Goal: Navigation & Orientation: Find specific page/section

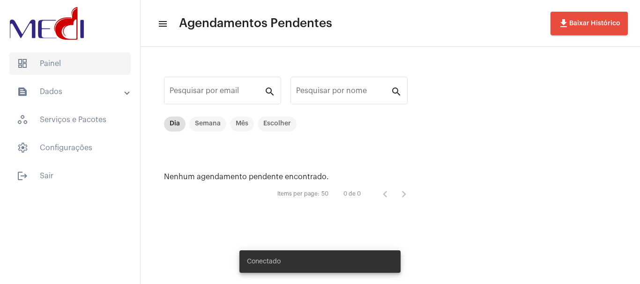
click at [91, 64] on span "dashboard Painel" at bounding box center [69, 63] width 121 height 22
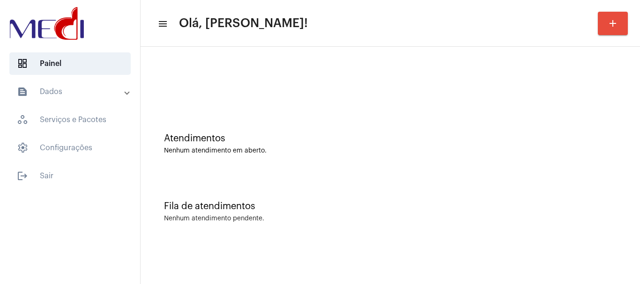
drag, startPoint x: 331, startPoint y: 105, endPoint x: 422, endPoint y: 18, distance: 126.5
click at [331, 105] on div "Atendimentos Nenhum atendimento em aberto." at bounding box center [390, 139] width 490 height 68
click at [456, 136] on div "Atendimentos" at bounding box center [390, 138] width 452 height 10
click at [250, 126] on div "Atendimentos Nenhum atendimento em aberto." at bounding box center [390, 139] width 490 height 68
click at [299, 155] on div "Atendimentos Nenhum atendimento em aberto." at bounding box center [390, 139] width 490 height 68
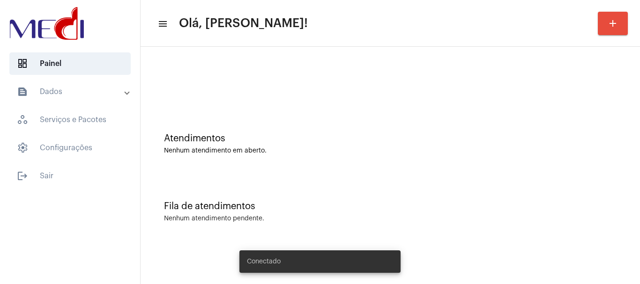
click at [375, 91] on div at bounding box center [390, 79] width 490 height 54
